Goal: Task Accomplishment & Management: Complete application form

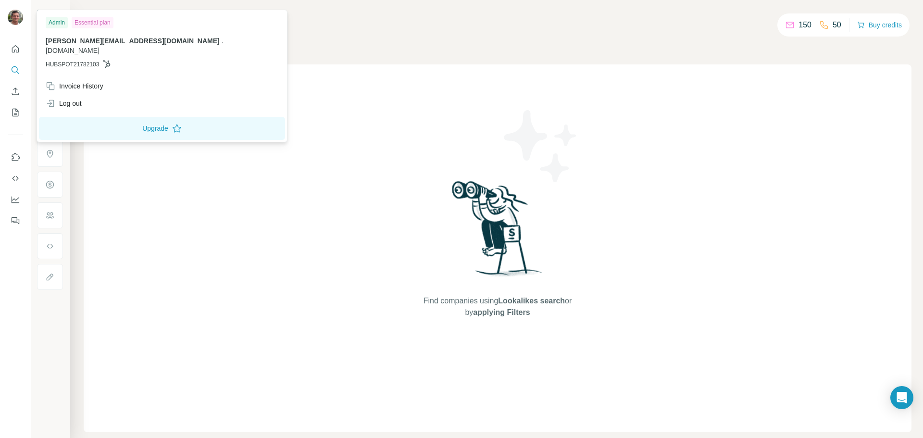
click at [10, 15] on img at bounding box center [15, 17] width 15 height 15
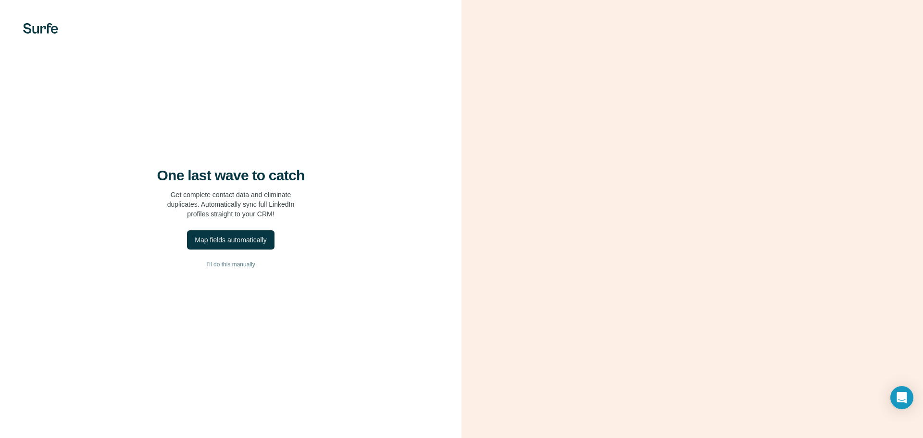
drag, startPoint x: 196, startPoint y: 222, endPoint x: 202, endPoint y: 218, distance: 6.7
click at [202, 218] on p "Get complete contact data and eliminate duplicates. Automatically sync full Lin…" at bounding box center [230, 204] width 127 height 29
